Goal: Task Accomplishment & Management: Complete application form

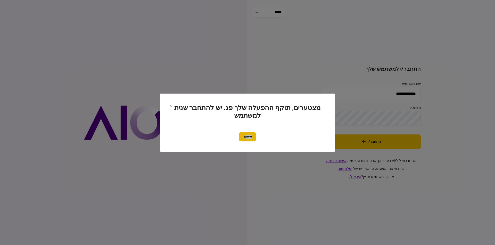
click at [243, 137] on button "אישור" at bounding box center [247, 136] width 17 height 9
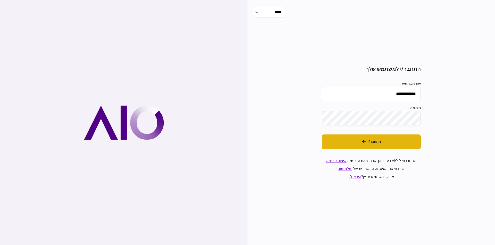
click at [373, 140] on button "התחבר/י" at bounding box center [370, 142] width 99 height 15
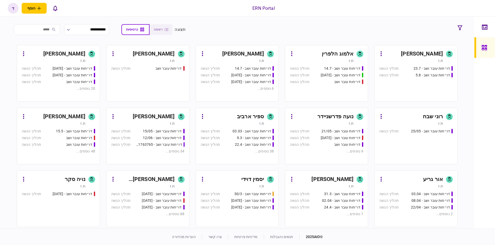
click at [54, 62] on div "ת.ז" at bounding box center [54, 60] width 64 height 5
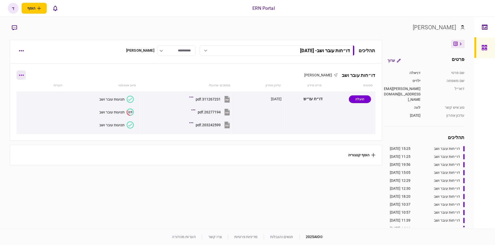
click at [20, 73] on button "button" at bounding box center [20, 75] width 9 height 9
click at [44, 55] on div at bounding box center [247, 122] width 495 height 245
click at [19, 50] on button "button" at bounding box center [20, 50] width 9 height 9
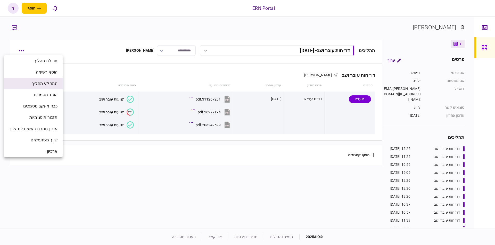
click at [37, 83] on span "התחל/י תהליך" at bounding box center [45, 84] width 26 height 6
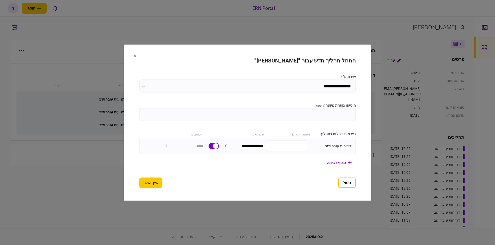
click at [325, 118] on input "הוסיפו כותרת משנה ( רשות )" at bounding box center [247, 114] width 216 height 13
type input "********"
click at [142, 183] on button "שייך ושלח" at bounding box center [150, 183] width 23 height 10
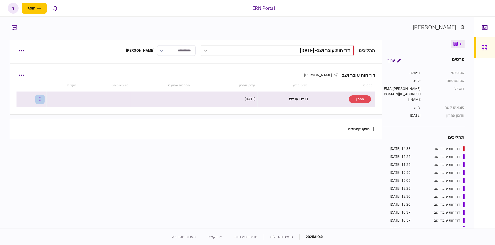
click at [45, 97] on button "button" at bounding box center [39, 99] width 9 height 9
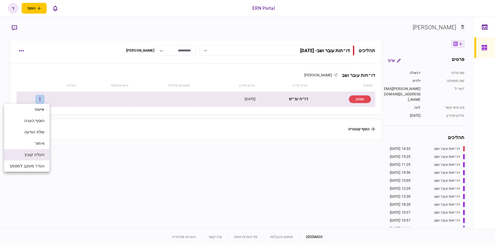
click at [32, 157] on span "העלה קובץ" at bounding box center [34, 155] width 20 height 6
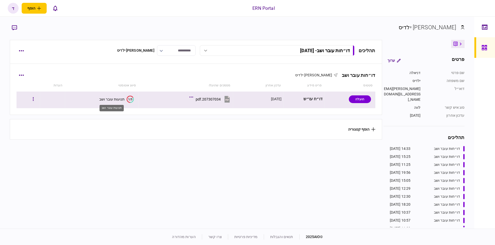
click at [106, 99] on div "תנועות עובר ושב" at bounding box center [111, 99] width 25 height 4
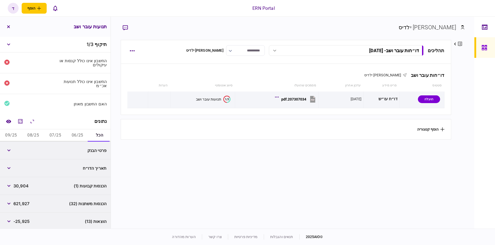
click at [72, 134] on button "06/25" at bounding box center [77, 136] width 22 height 12
click at [50, 131] on button "07/25" at bounding box center [55, 136] width 22 height 12
click at [79, 134] on button "06/25" at bounding box center [77, 136] width 22 height 12
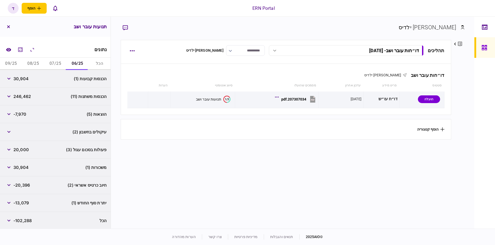
click at [50, 64] on button "07/25" at bounding box center [55, 64] width 22 height 12
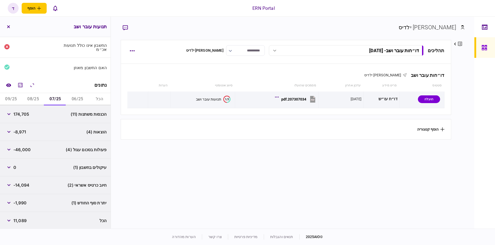
click at [33, 99] on button "08/25" at bounding box center [33, 99] width 22 height 12
click at [13, 97] on button "09/25" at bounding box center [11, 99] width 22 height 12
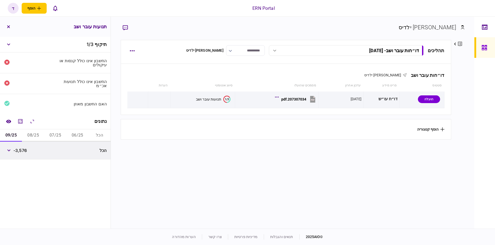
scroll to position [0, 0]
